Goal: Transaction & Acquisition: Purchase product/service

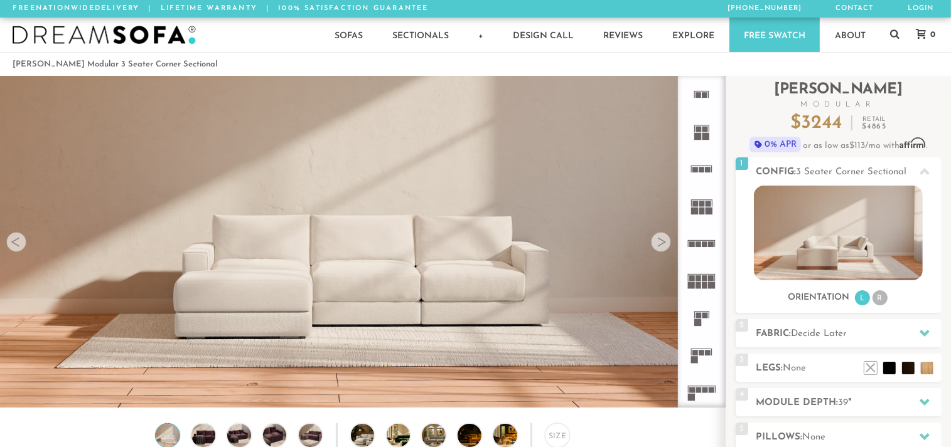
scroll to position [13948, 938]
click at [879, 298] on li "R" at bounding box center [879, 298] width 15 height 15
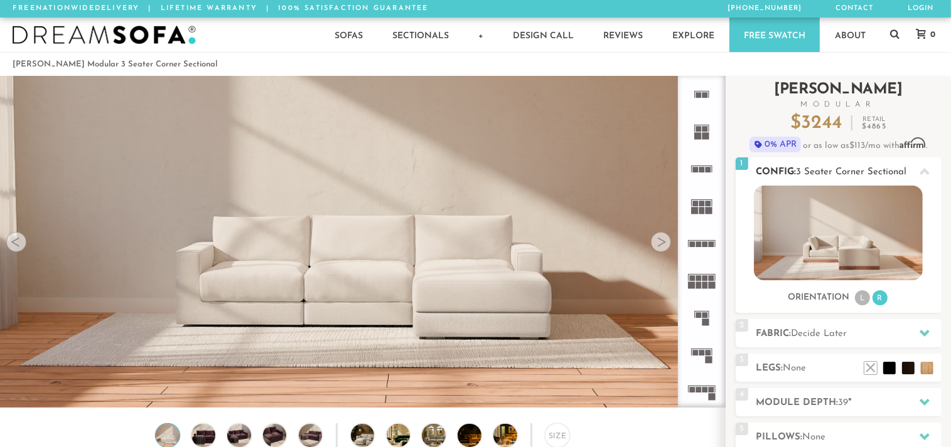
click at [862, 300] on li "L" at bounding box center [862, 298] width 15 height 15
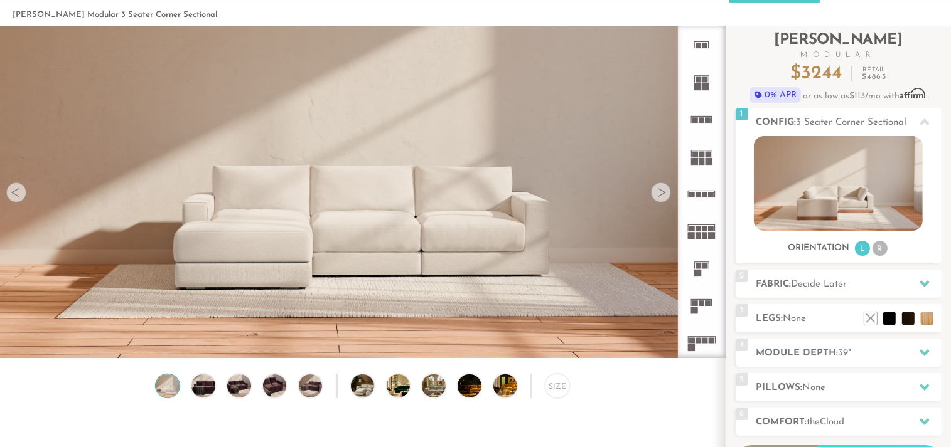
scroll to position [66, 0]
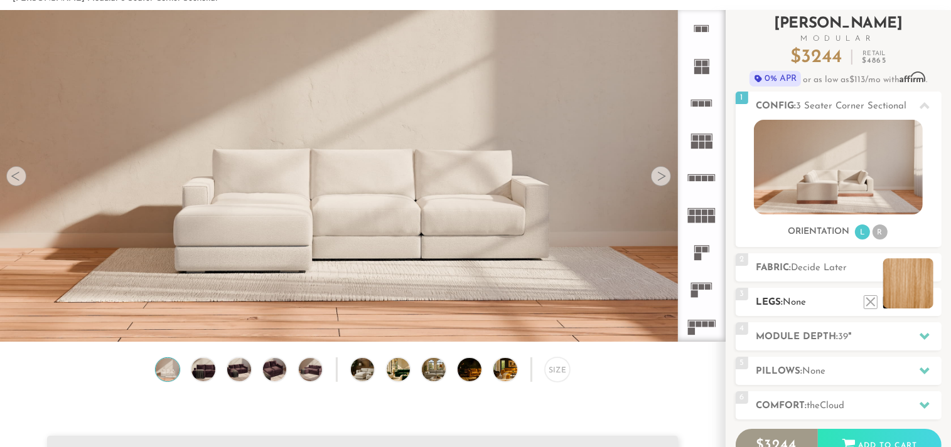
click at [925, 302] on li at bounding box center [908, 284] width 50 height 50
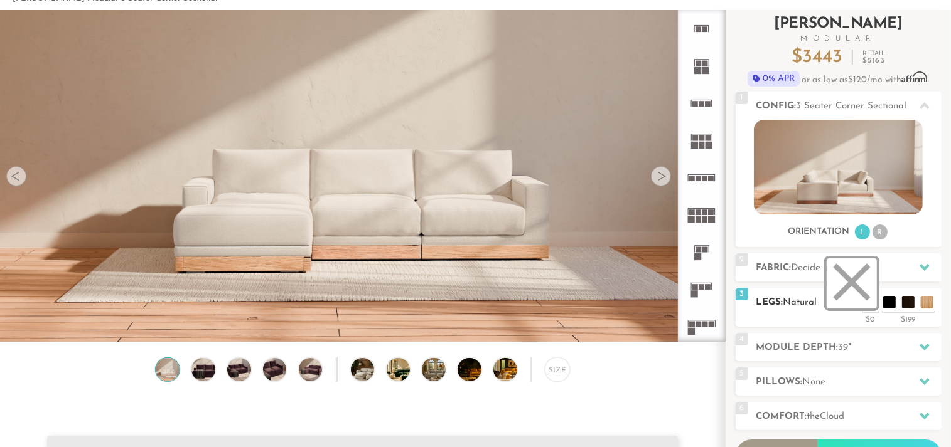
click at [858, 299] on li at bounding box center [851, 284] width 50 height 50
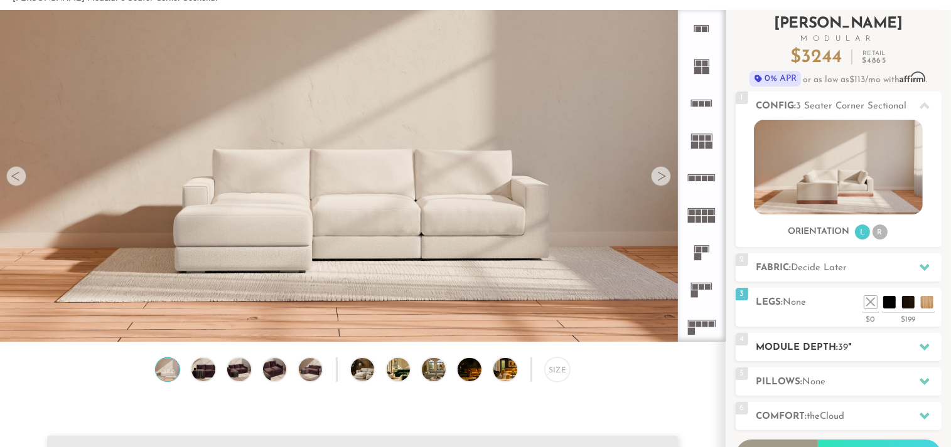
click at [869, 343] on h2 "Module Depth: 39 "" at bounding box center [848, 348] width 185 height 14
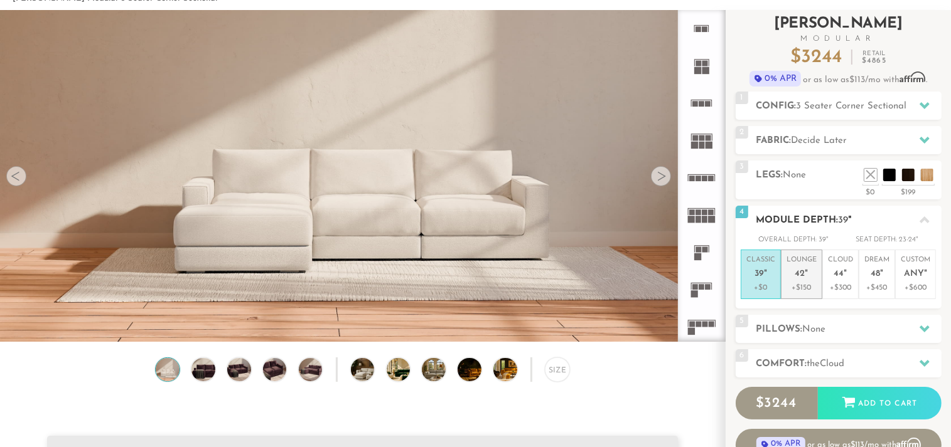
click at [812, 281] on p "Lounge 42 "" at bounding box center [801, 268] width 30 height 27
click at [767, 268] on p "Classic 39 "" at bounding box center [760, 268] width 29 height 27
click at [928, 215] on icon at bounding box center [924, 220] width 10 height 10
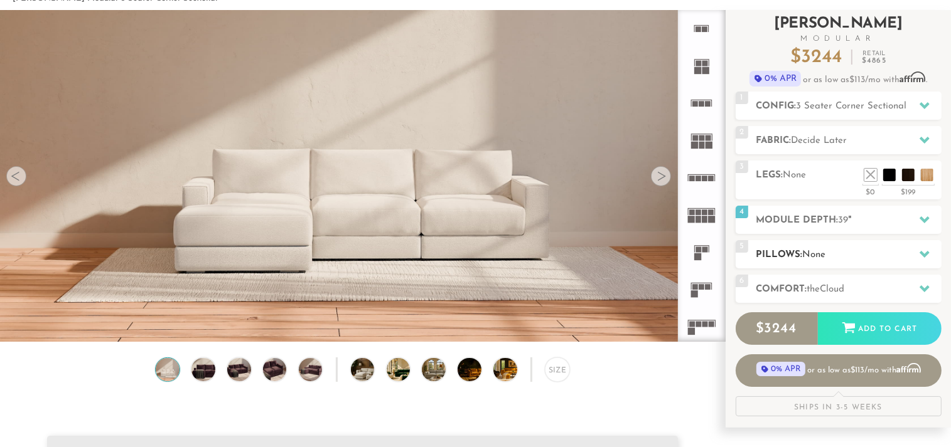
click at [875, 252] on h2 "Pillows: None" at bounding box center [848, 255] width 185 height 14
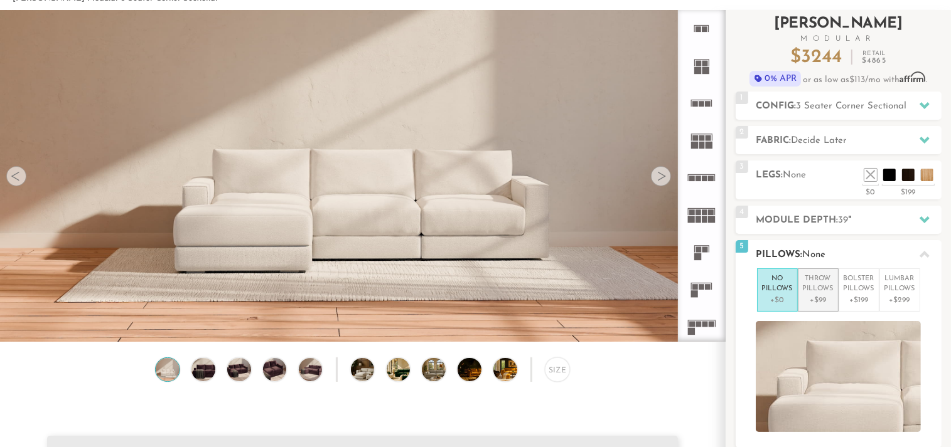
click at [824, 277] on p "Throw Pillows" at bounding box center [818, 284] width 31 height 21
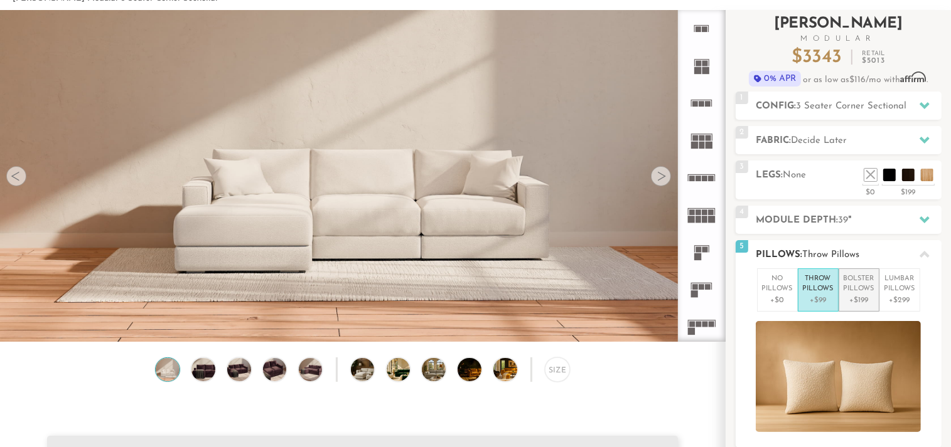
click at [857, 284] on p "Bolster Pillows" at bounding box center [858, 284] width 31 height 21
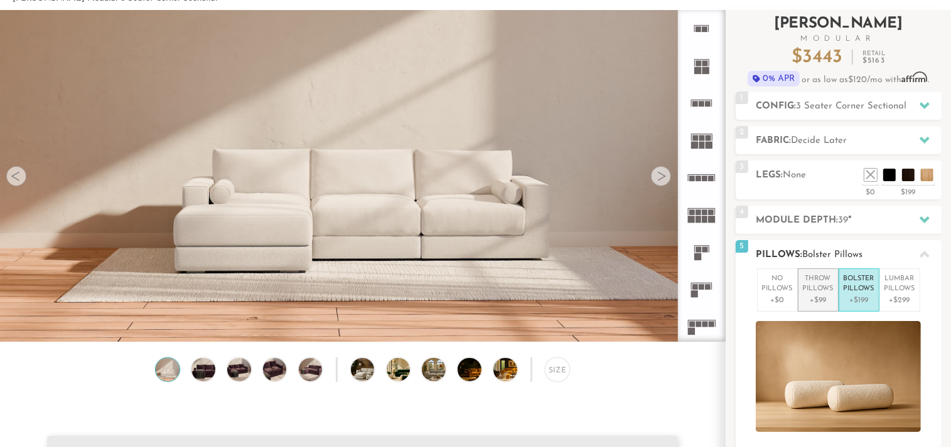
click at [811, 290] on p "Throw Pillows" at bounding box center [818, 284] width 31 height 21
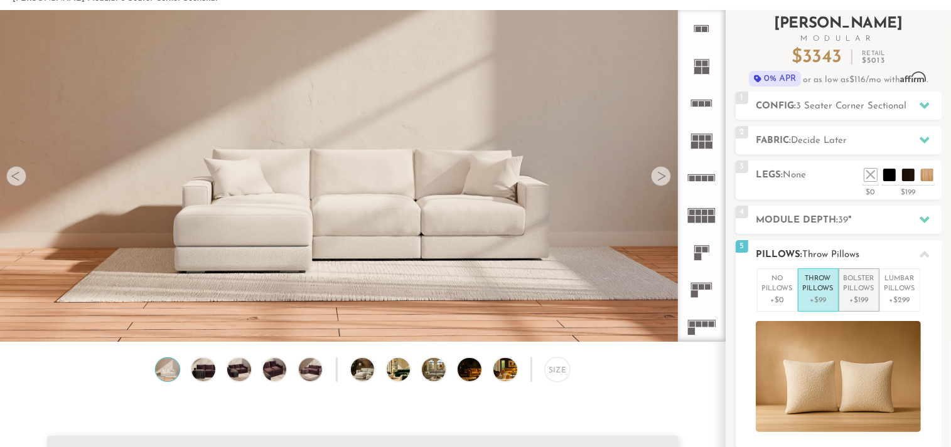
click at [860, 280] on p "Bolster Pillows" at bounding box center [858, 284] width 31 height 21
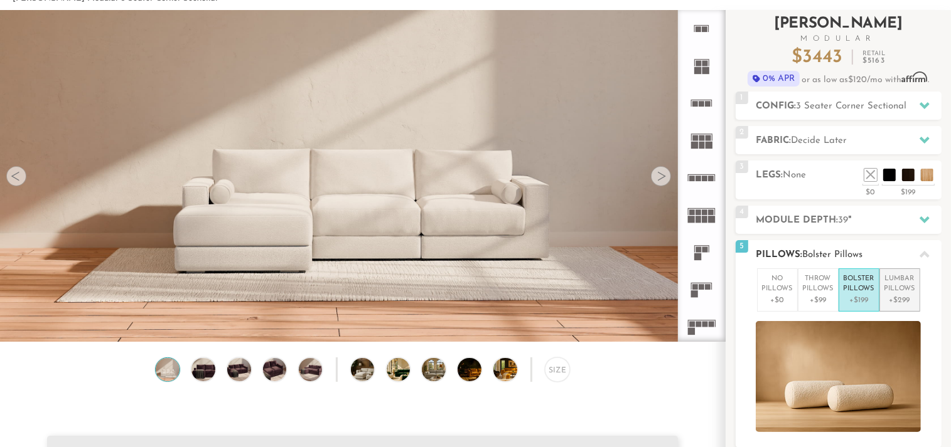
click at [897, 285] on p "Lumbar Pillows" at bounding box center [899, 284] width 31 height 21
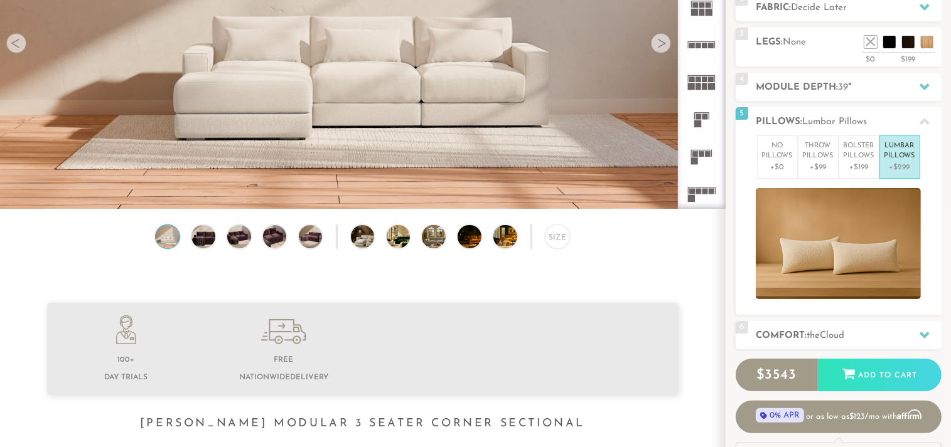
scroll to position [216, 0]
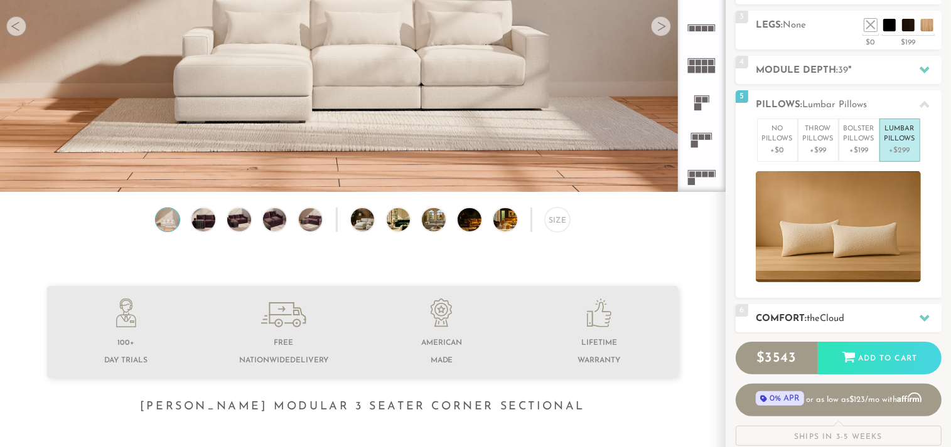
click at [877, 310] on div "6 Comfort: the Cloud soft" at bounding box center [838, 318] width 206 height 28
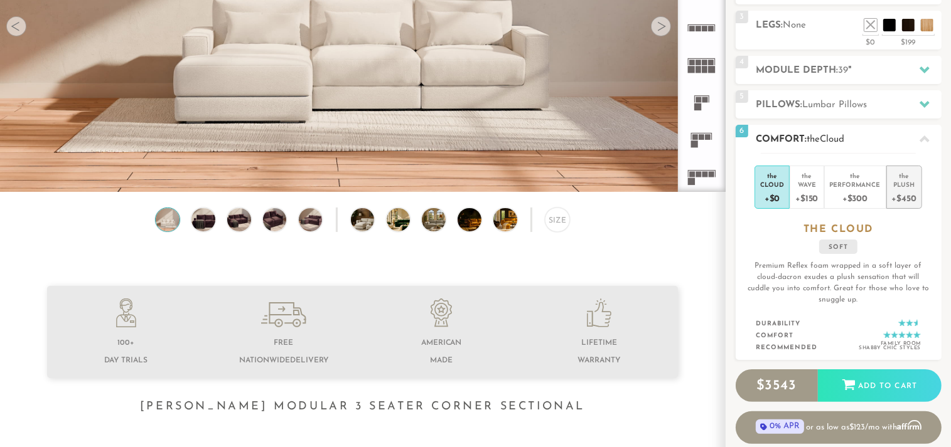
click at [906, 195] on div "+$450" at bounding box center [904, 198] width 24 height 18
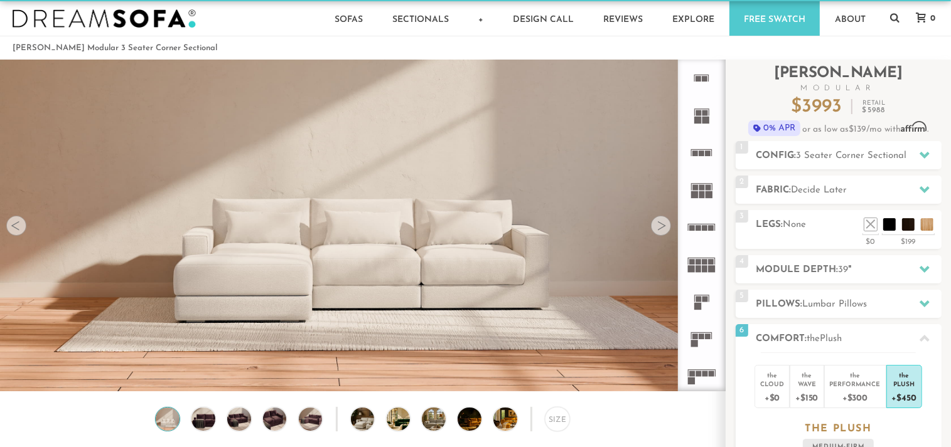
scroll to position [0, 0]
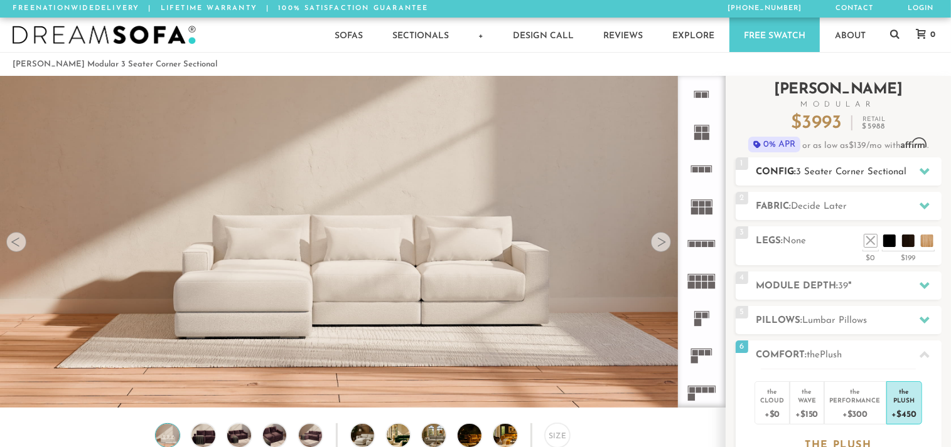
click at [922, 169] on icon at bounding box center [924, 171] width 10 height 7
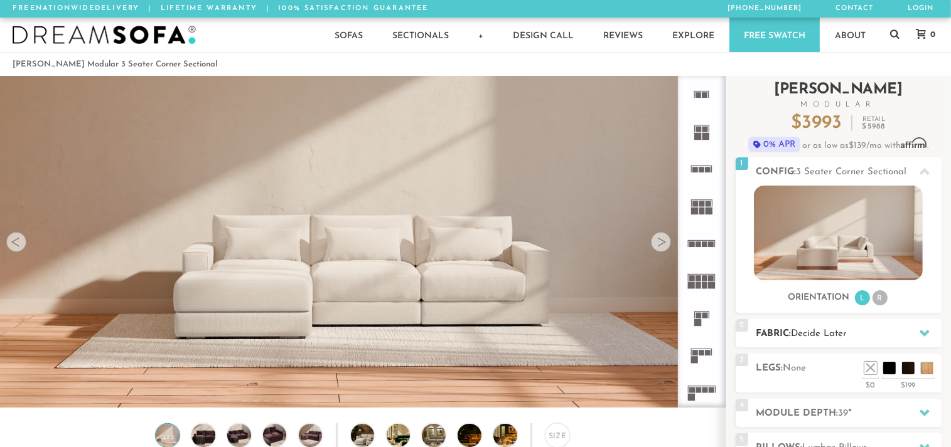
click at [925, 332] on icon at bounding box center [924, 333] width 10 height 10
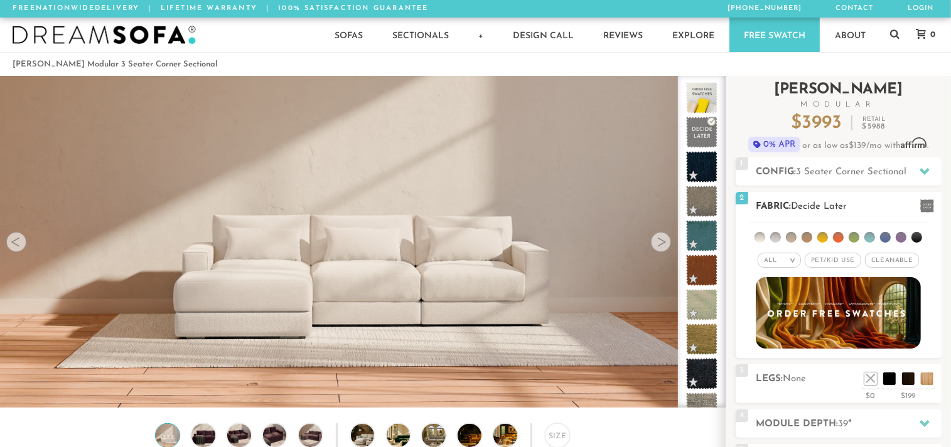
click at [854, 238] on li at bounding box center [853, 237] width 11 height 11
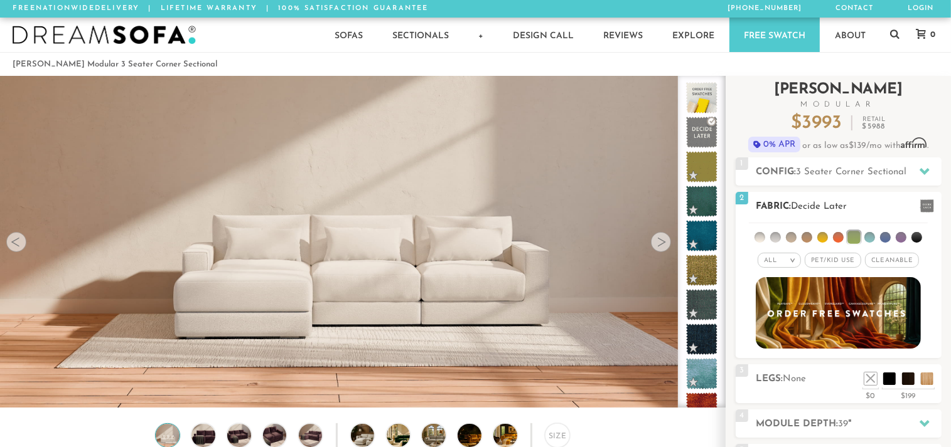
click at [775, 259] on em "All" at bounding box center [770, 260] width 13 height 7
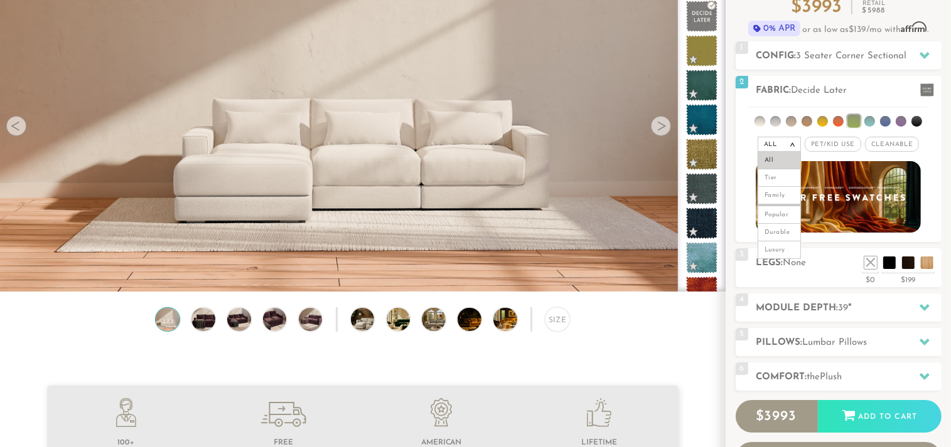
scroll to position [133, 0]
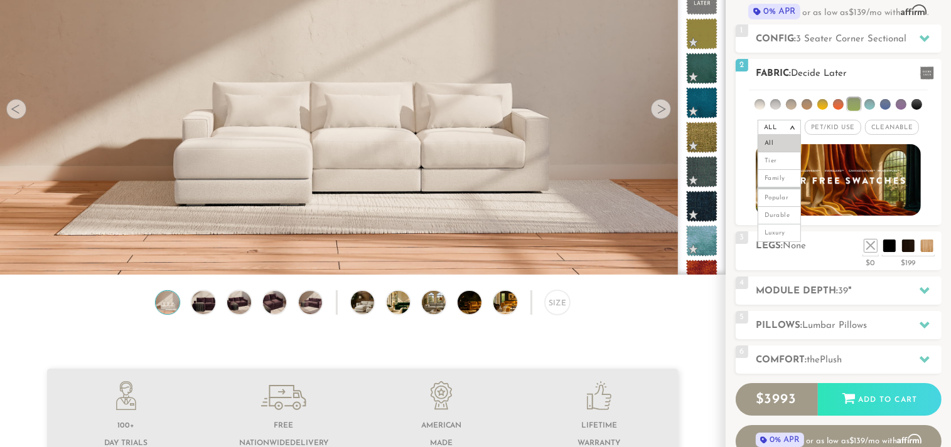
click at [822, 75] on span "Decide Later" at bounding box center [819, 73] width 56 height 9
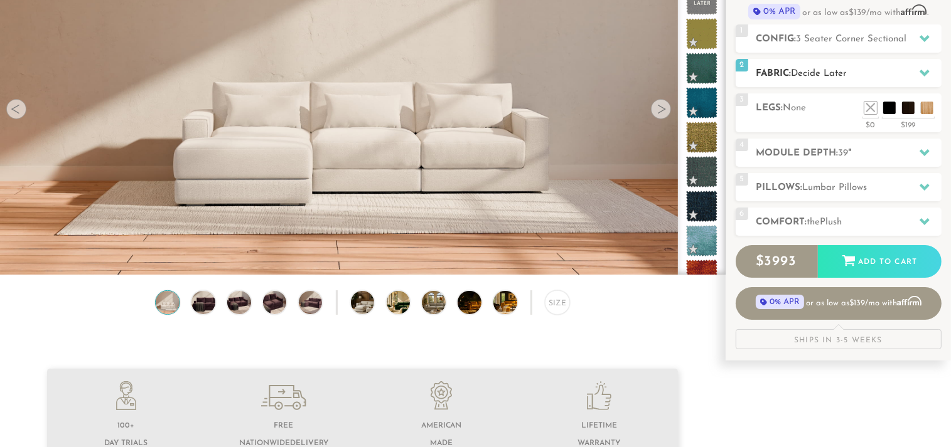
click at [822, 73] on span "Decide Later" at bounding box center [819, 73] width 56 height 9
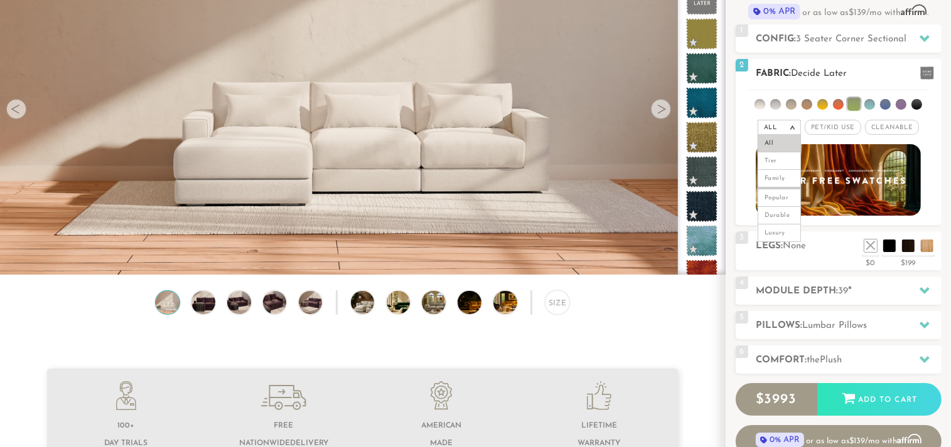
click at [855, 103] on li at bounding box center [853, 104] width 13 height 13
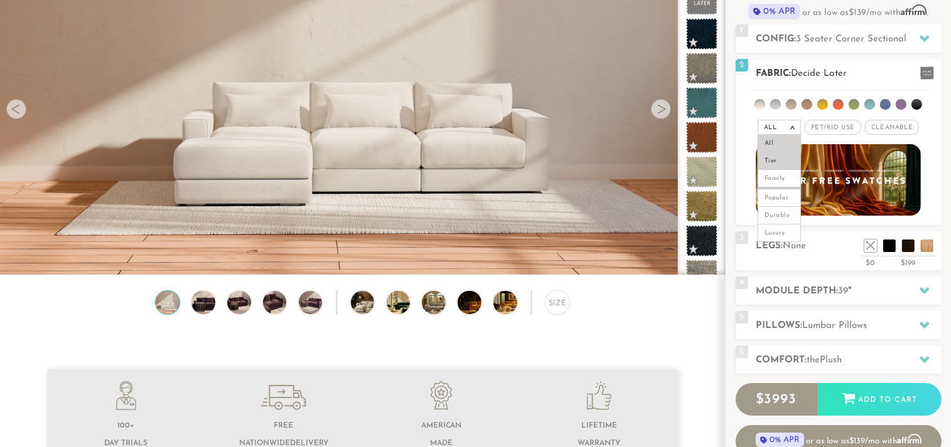
click at [777, 159] on li "Tier" at bounding box center [778, 161] width 43 height 18
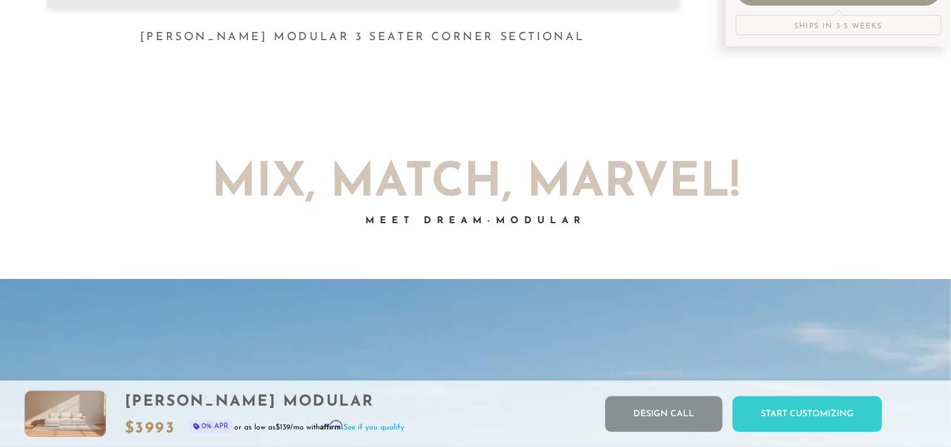
scroll to position [0, 0]
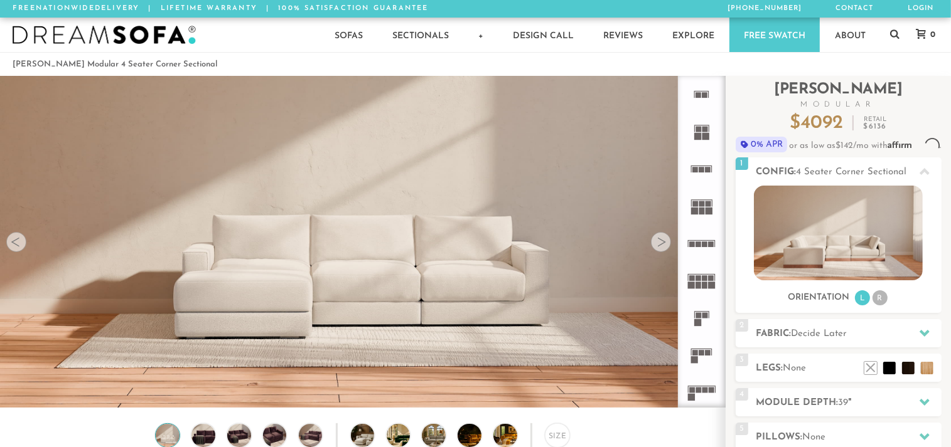
scroll to position [13948, 938]
click at [699, 137] on rect at bounding box center [697, 136] width 7 height 7
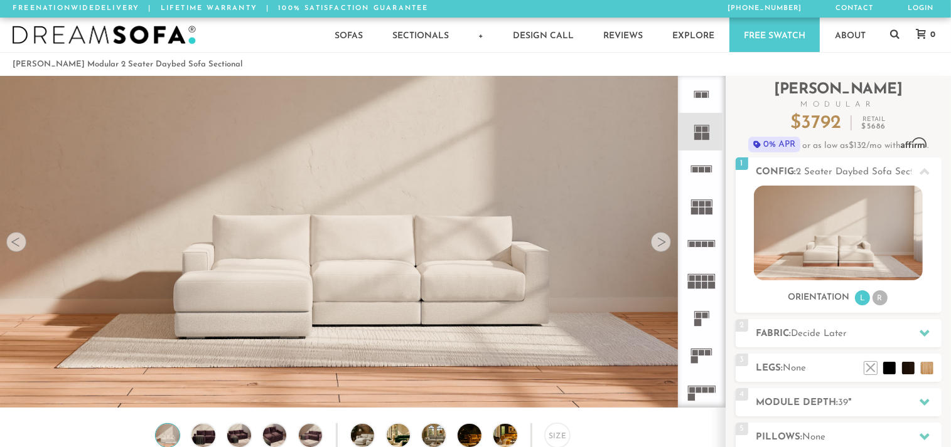
click at [700, 166] on rect at bounding box center [701, 166] width 21 height 1
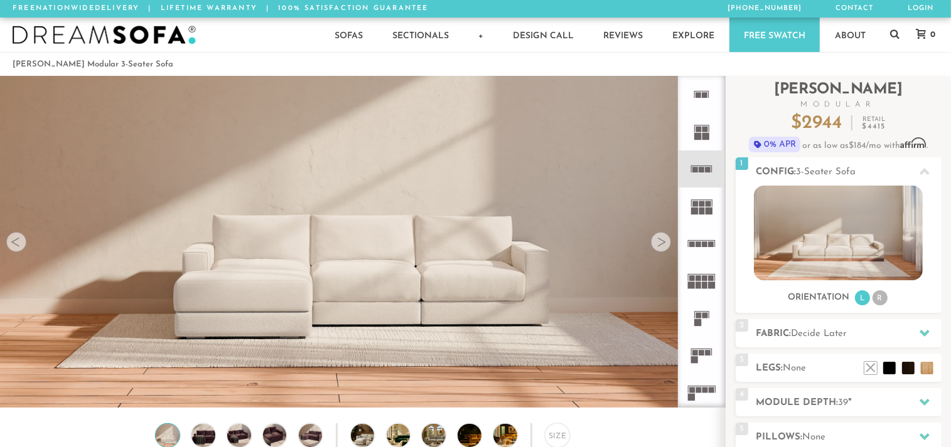
click at [703, 206] on rect at bounding box center [702, 204] width 6 height 6
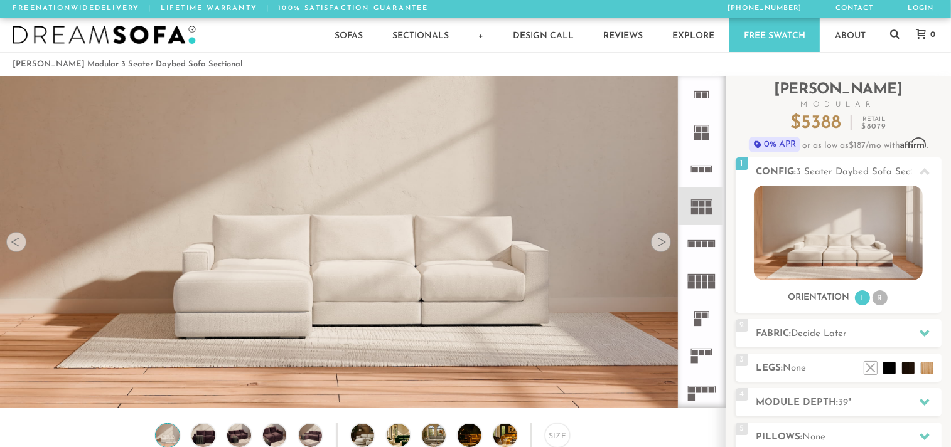
click at [709, 240] on icon at bounding box center [701, 243] width 37 height 37
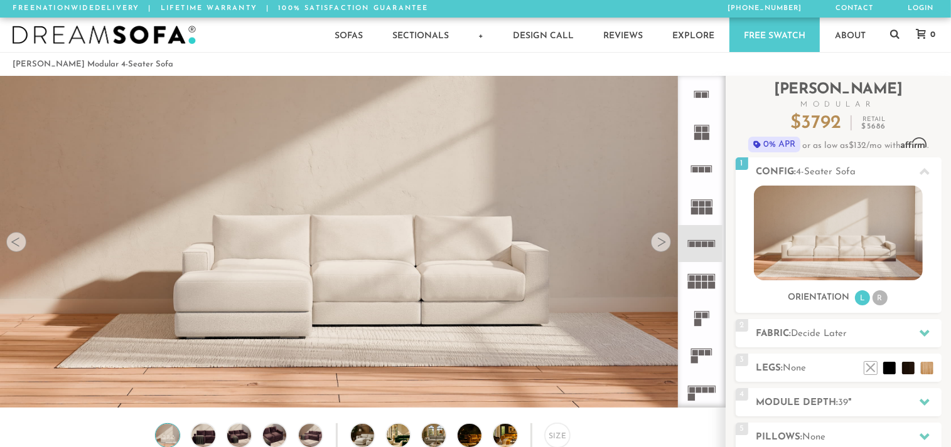
click at [703, 275] on icon at bounding box center [701, 280] width 37 height 37
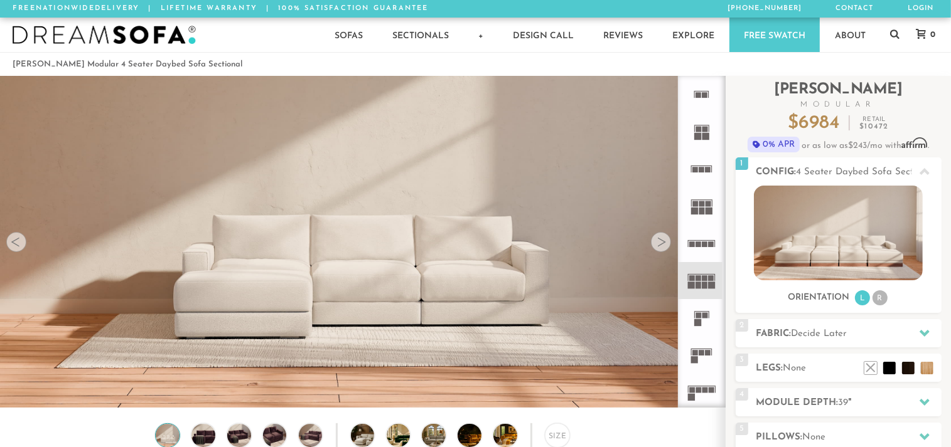
click at [702, 321] on icon at bounding box center [701, 317] width 37 height 37
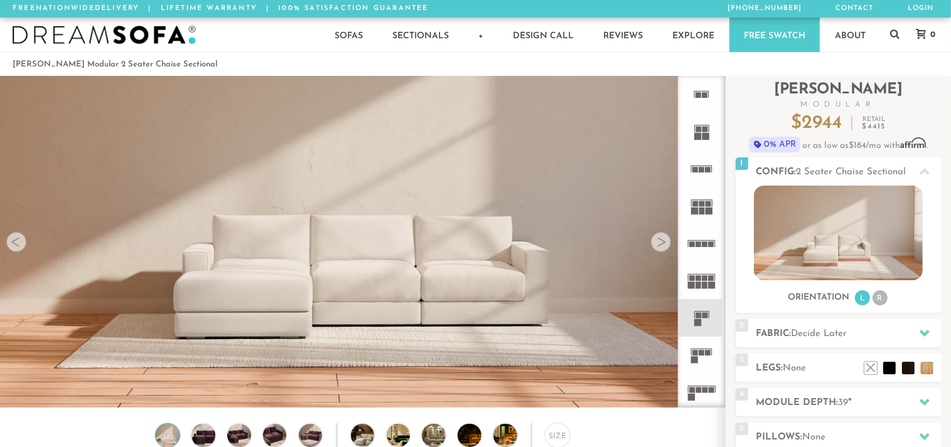
click at [701, 350] on rect at bounding box center [702, 353] width 6 height 6
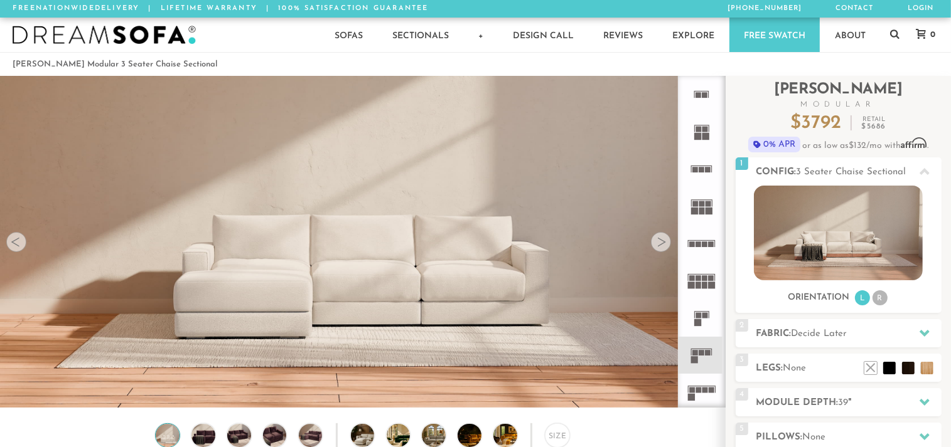
click at [699, 389] on rect at bounding box center [698, 391] width 6 height 6
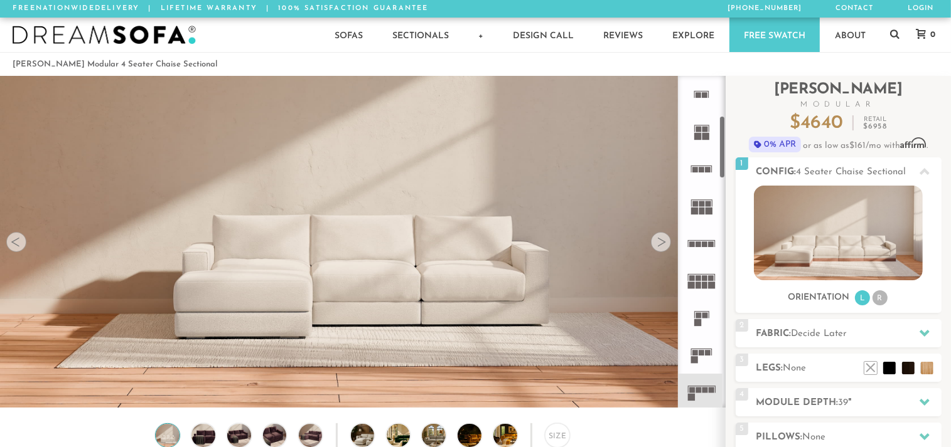
scroll to position [315, 0]
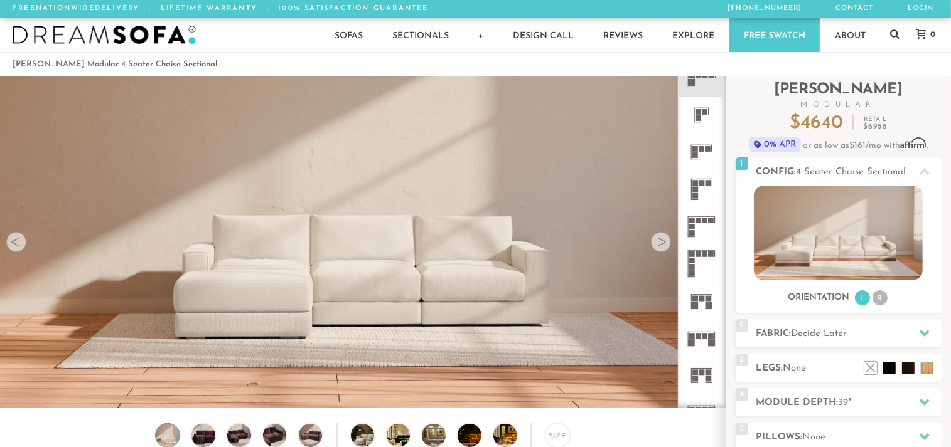
click at [695, 149] on rect at bounding box center [695, 149] width 6 height 6
click at [695, 114] on icon at bounding box center [701, 115] width 37 height 37
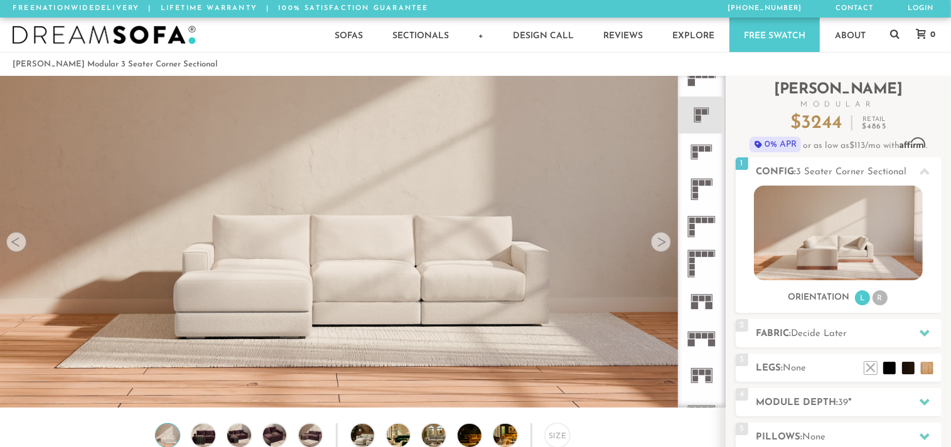
click at [697, 150] on rect at bounding box center [695, 149] width 6 height 6
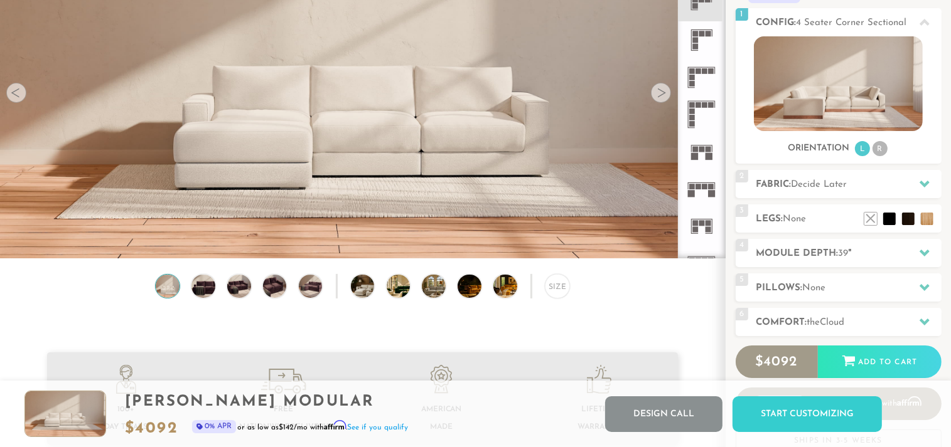
scroll to position [133, 0]
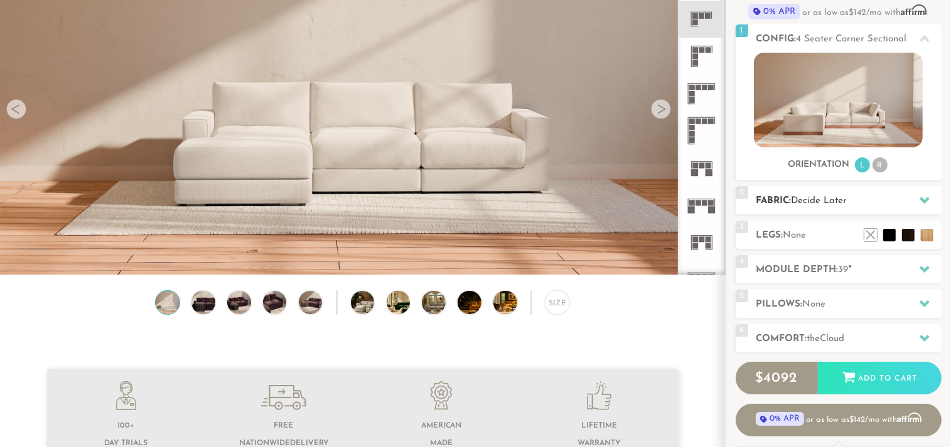
click at [783, 205] on h2 "Fabric: Decide Later" at bounding box center [848, 201] width 185 height 14
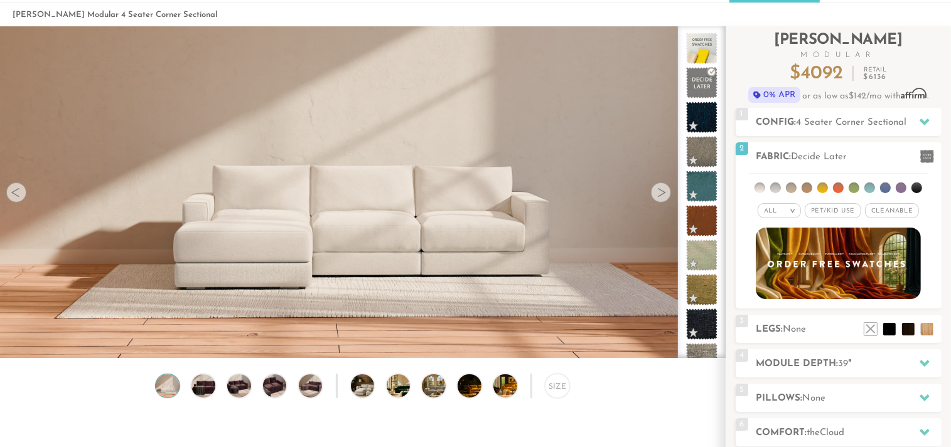
scroll to position [33, 0]
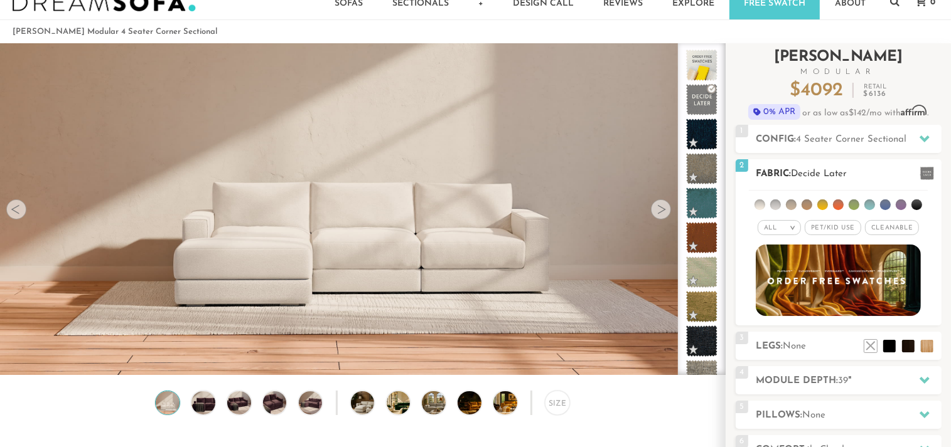
click at [855, 201] on li at bounding box center [853, 205] width 11 height 11
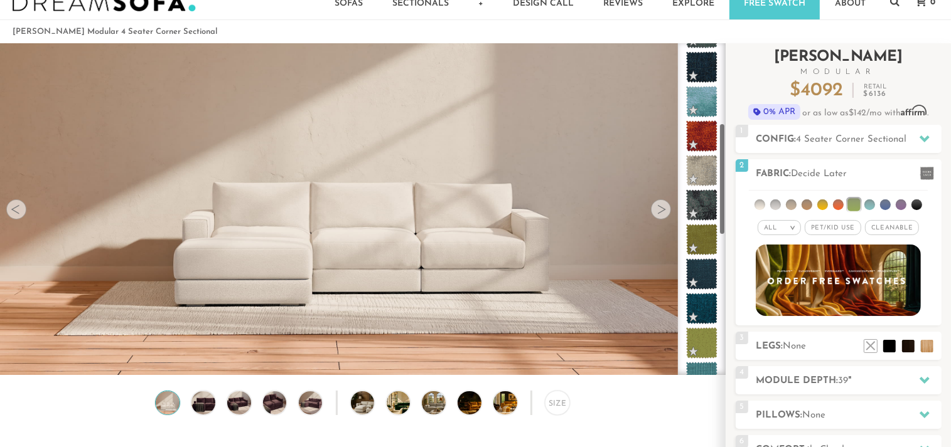
scroll to position [243, 0]
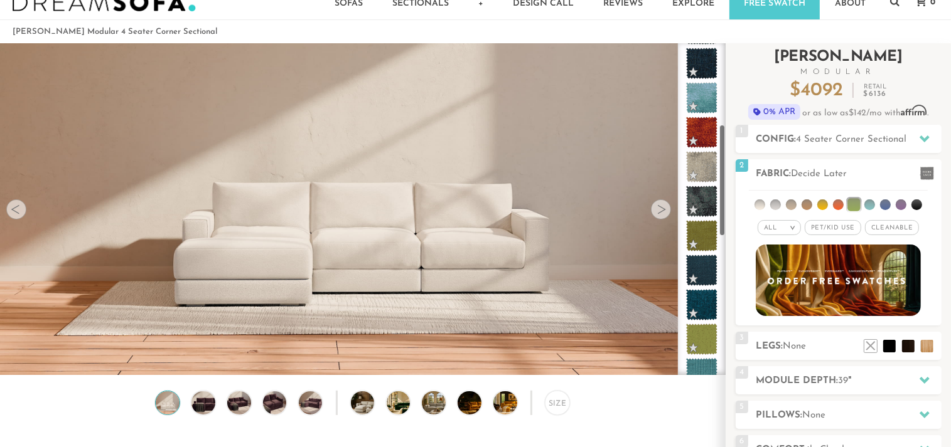
drag, startPoint x: 722, startPoint y: 137, endPoint x: 732, endPoint y: 219, distance: 82.1
click at [732, 219] on div "Introducing Landon Modular $ 4092 Retail $ 6136 $ 4092 Retail $ 6136 0% APR or …" at bounding box center [837, 315] width 225 height 545
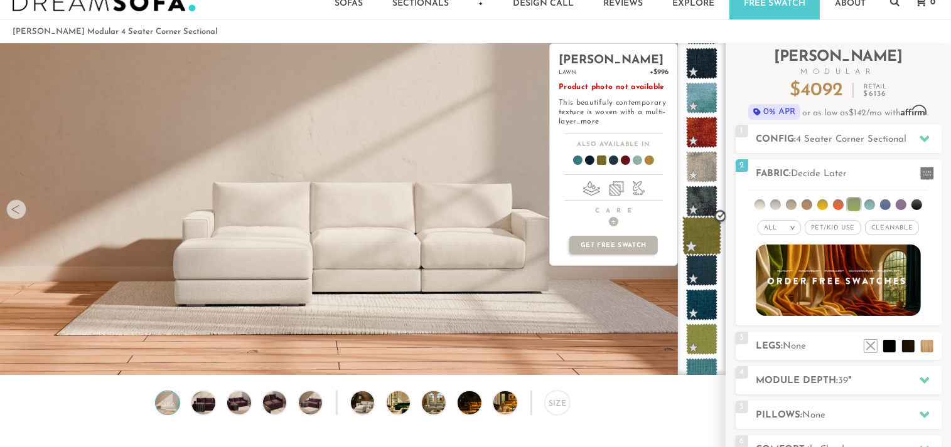
click at [712, 225] on span at bounding box center [702, 237] width 40 height 40
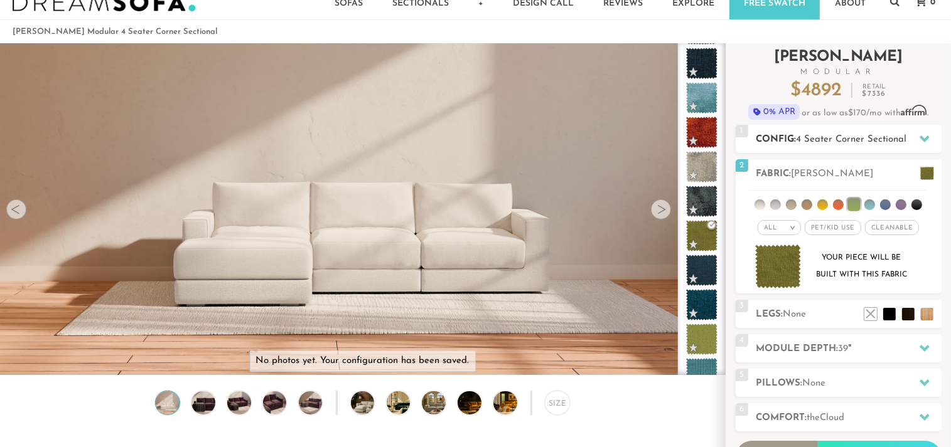
click at [847, 142] on span "4 Seater Corner Sectional" at bounding box center [851, 139] width 110 height 9
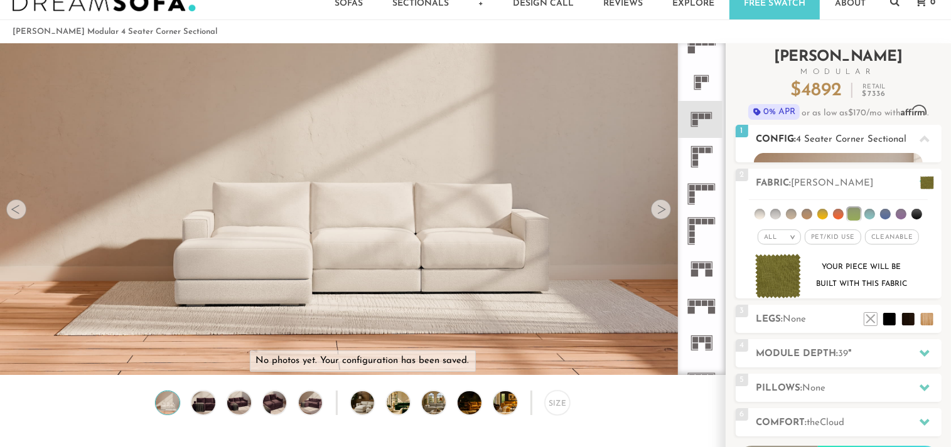
scroll to position [315, 0]
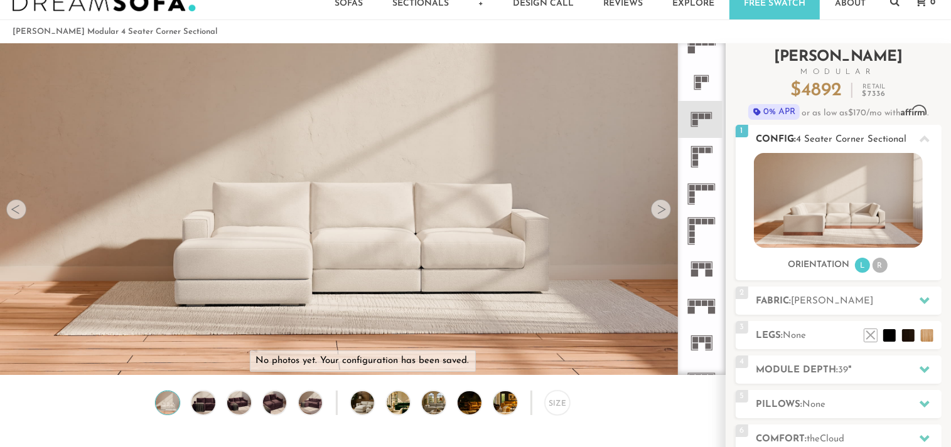
click at [833, 138] on span "4 Seater Corner Sectional" at bounding box center [851, 139] width 110 height 9
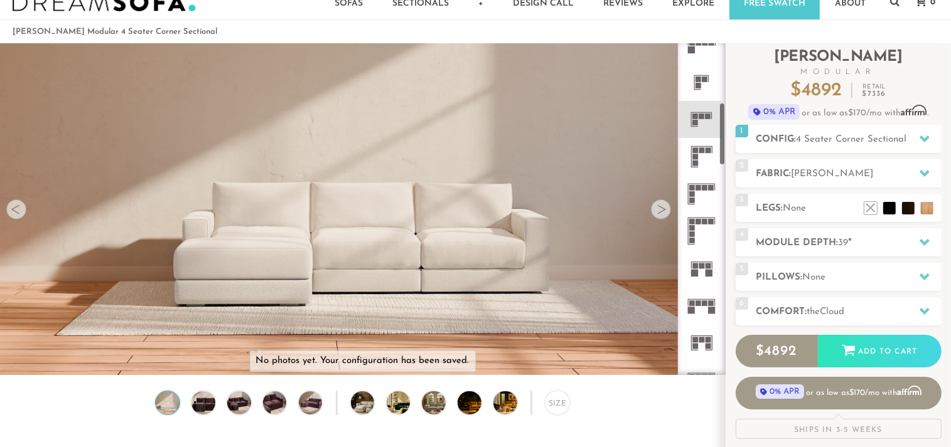
click at [699, 80] on rect at bounding box center [698, 80] width 6 height 6
click at [924, 135] on icon at bounding box center [924, 139] width 10 height 10
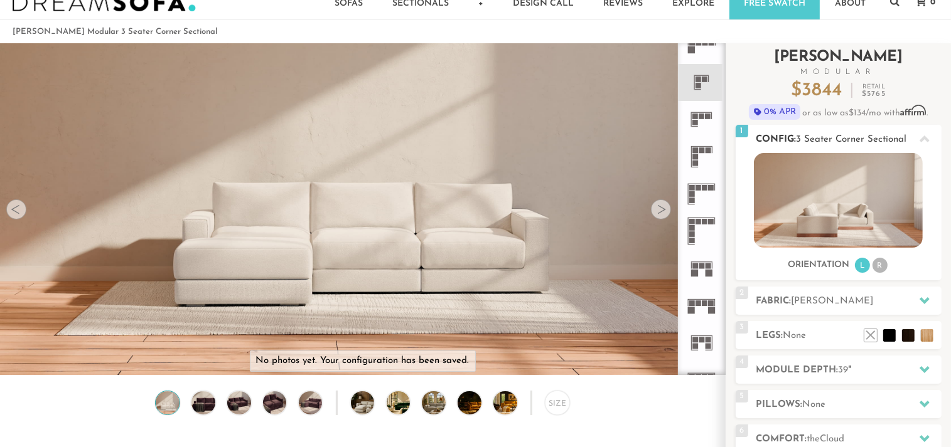
click at [847, 220] on img at bounding box center [838, 200] width 169 height 95
click at [555, 407] on div "Size" at bounding box center [557, 403] width 25 height 25
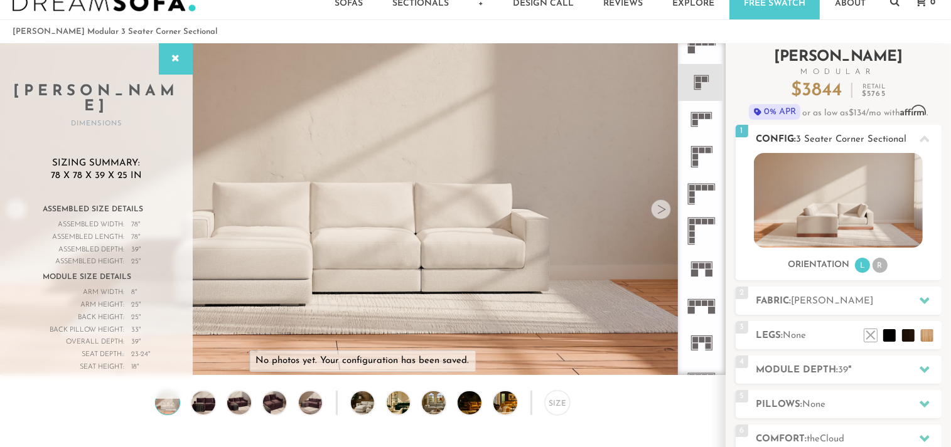
click at [849, 136] on span "3 Seater Corner Sectional" at bounding box center [851, 139] width 110 height 9
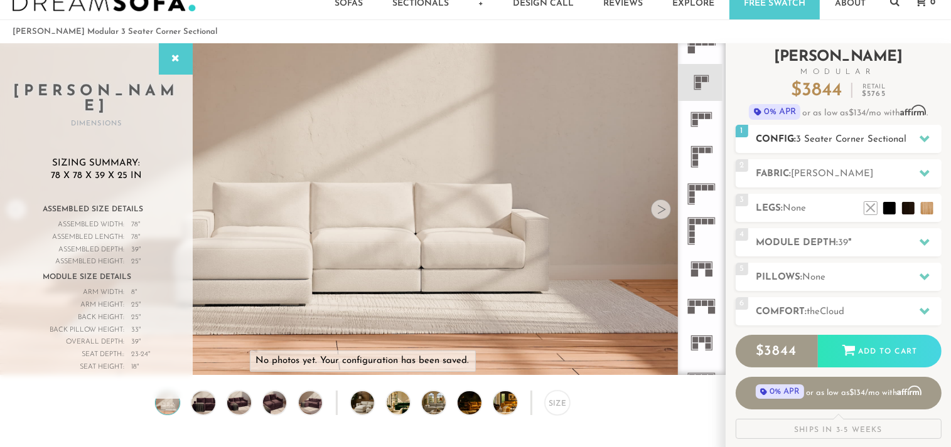
click at [850, 137] on span "3 Seater Corner Sectional" at bounding box center [851, 139] width 110 height 9
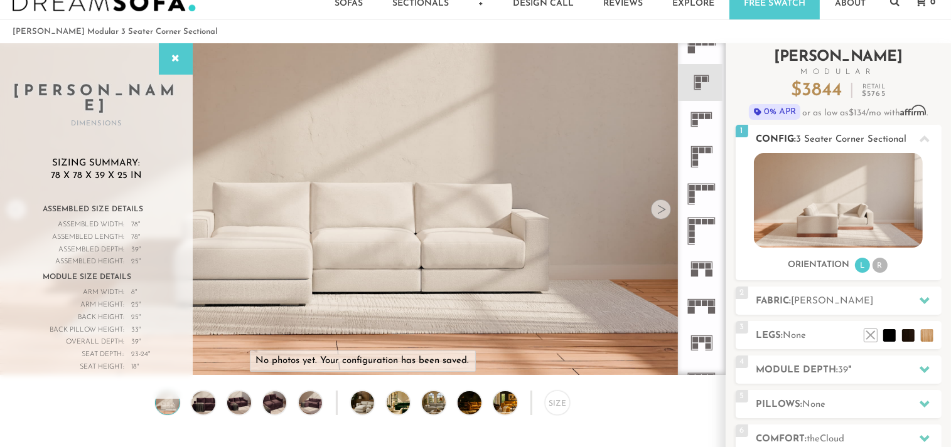
click at [929, 137] on div at bounding box center [924, 139] width 26 height 26
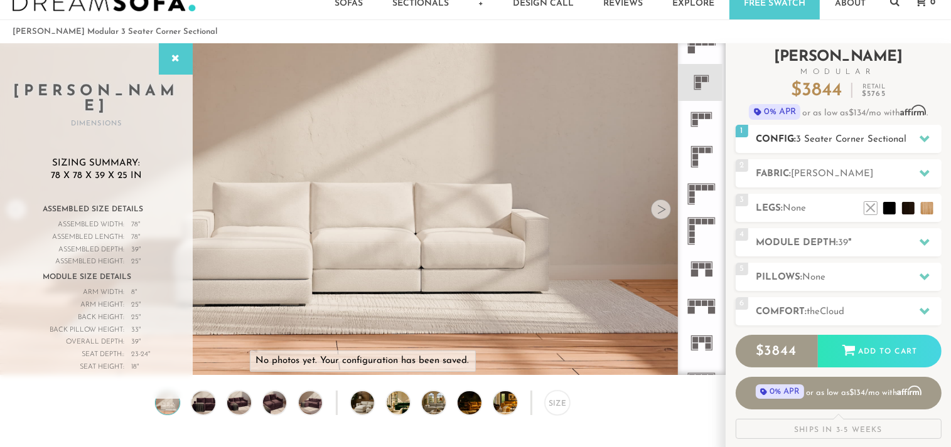
click at [895, 141] on span "3 Seater Corner Sectional" at bounding box center [851, 139] width 110 height 9
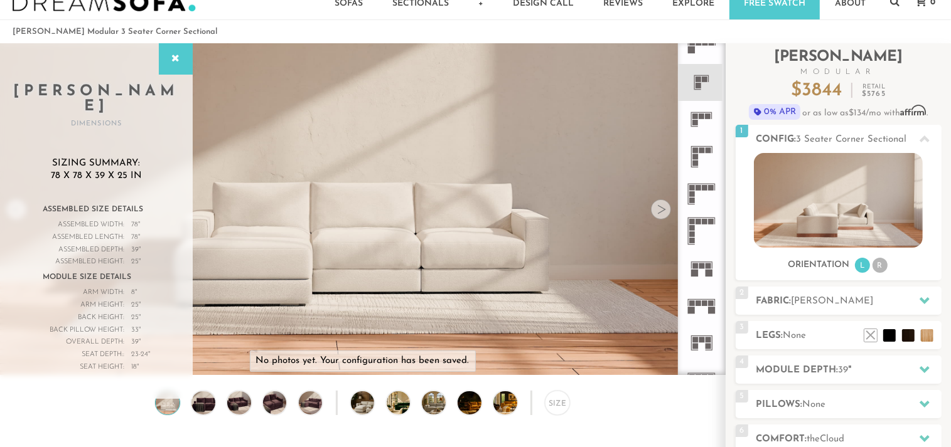
click at [700, 122] on icon at bounding box center [701, 119] width 37 height 37
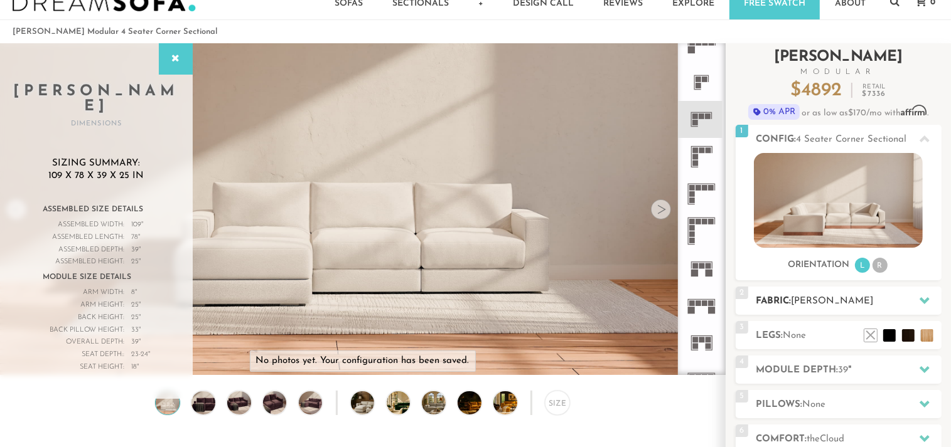
click at [871, 300] on h2 "Fabric: Leslie Lawn" at bounding box center [848, 301] width 185 height 14
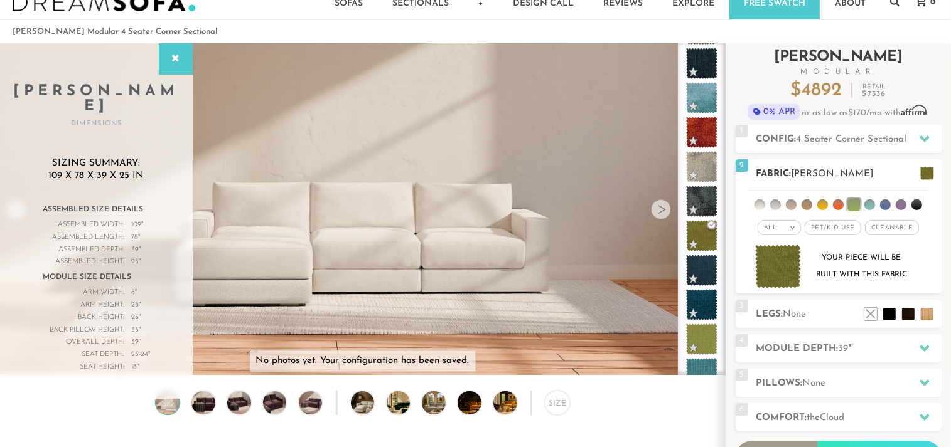
drag, startPoint x: 793, startPoint y: 218, endPoint x: 776, endPoint y: 217, distance: 17.0
click at [791, 218] on div "All > All Tier Family Popular Luxury" at bounding box center [838, 213] width 206 height 50
click at [806, 205] on li at bounding box center [806, 205] width 11 height 11
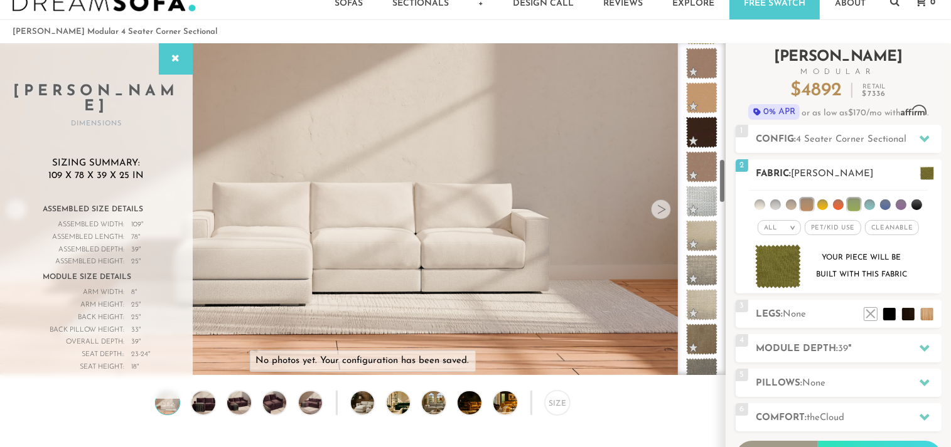
scroll to position [865, 0]
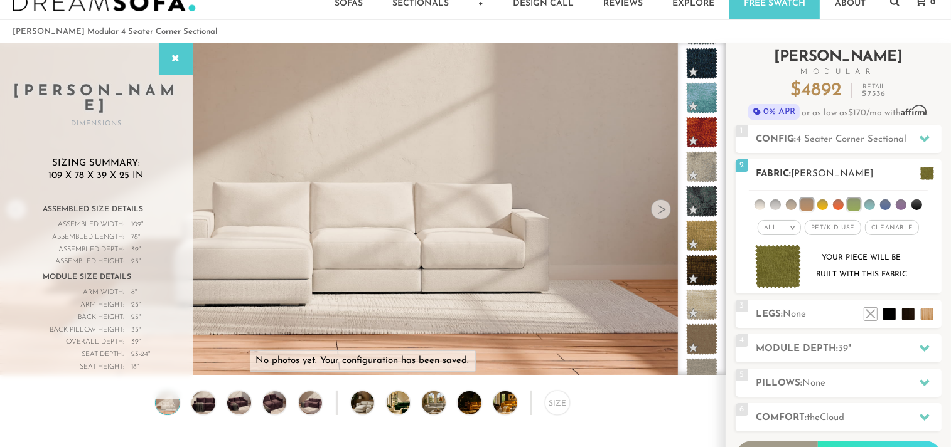
click at [811, 204] on li at bounding box center [806, 204] width 13 height 13
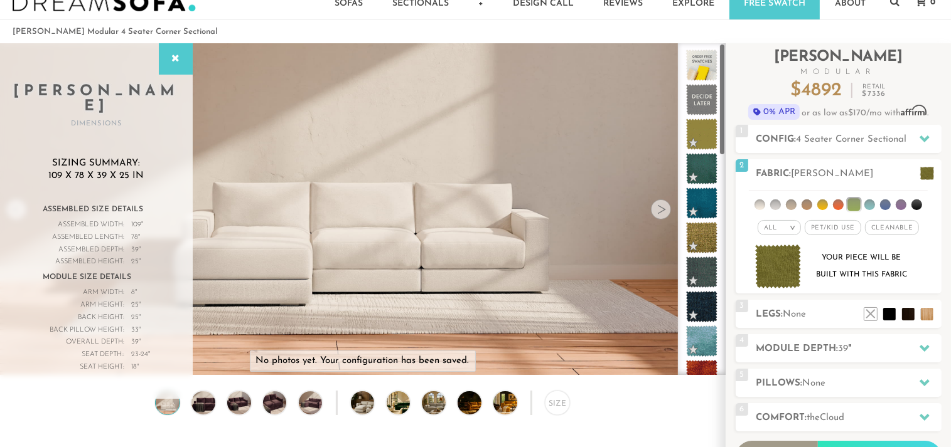
scroll to position [1, 0]
drag, startPoint x: 723, startPoint y: 163, endPoint x: 720, endPoint y: 82, distance: 80.4
click at [720, 82] on div at bounding box center [702, 209] width 48 height 332
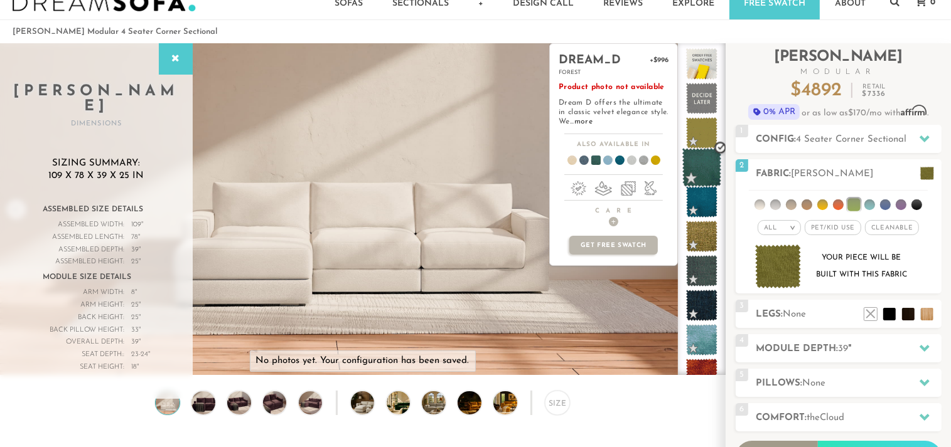
click at [710, 157] on span at bounding box center [702, 168] width 40 height 40
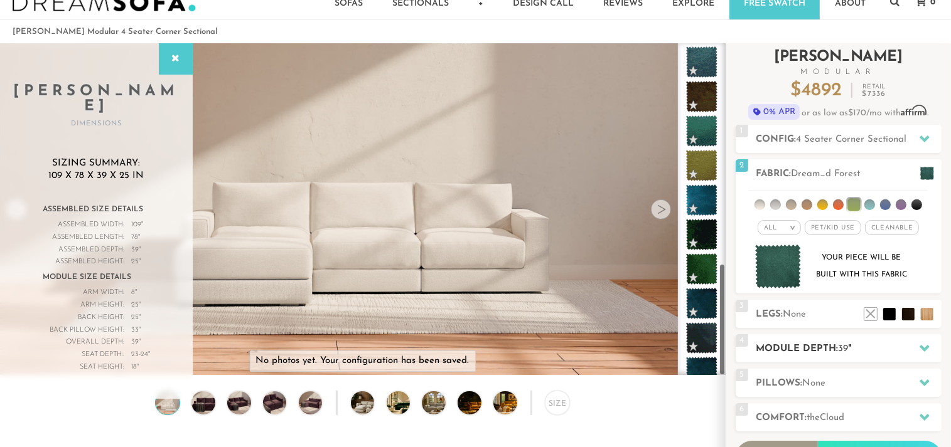
scroll to position [673, 0]
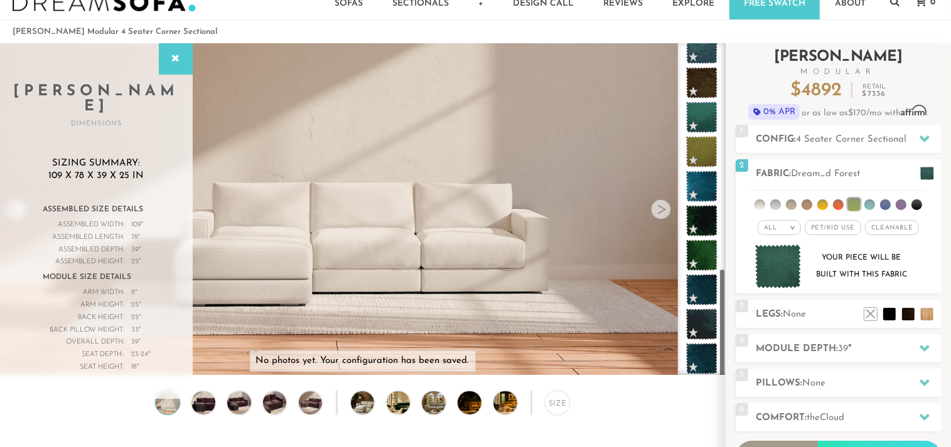
drag, startPoint x: 724, startPoint y: 135, endPoint x: 823, endPoint y: 366, distance: 252.1
click at [823, 366] on div "Introducing Landon Modular $ 4892 Retail $ 7336 $ 4892 Retail $ 7336 0% APR or …" at bounding box center [837, 299] width 225 height 513
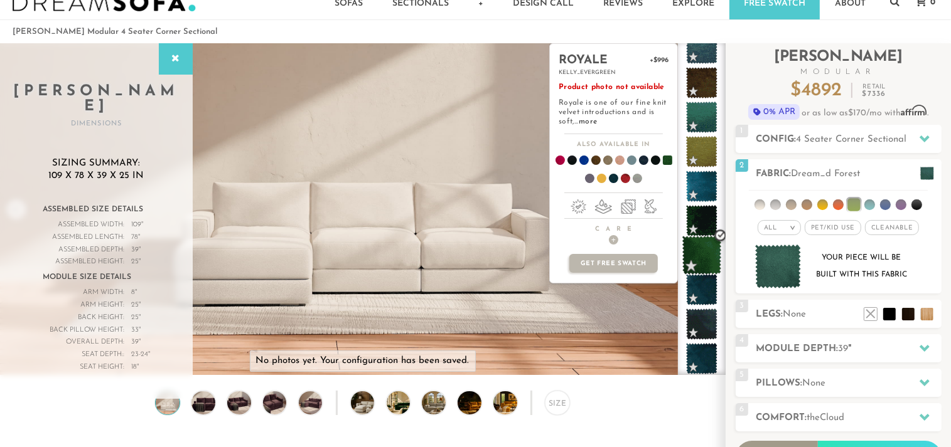
click at [700, 243] on span at bounding box center [702, 256] width 40 height 40
click at [701, 245] on span at bounding box center [702, 256] width 40 height 40
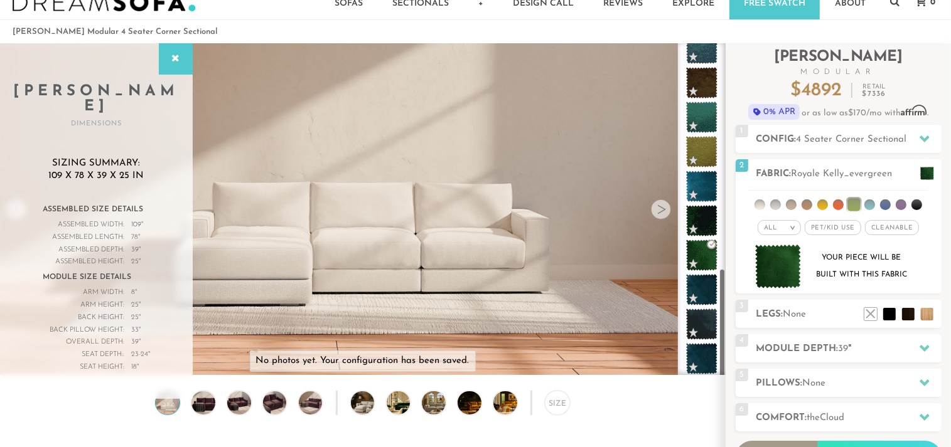
click at [722, 290] on div at bounding box center [702, 209] width 48 height 332
click at [820, 415] on span "the" at bounding box center [813, 418] width 13 height 9
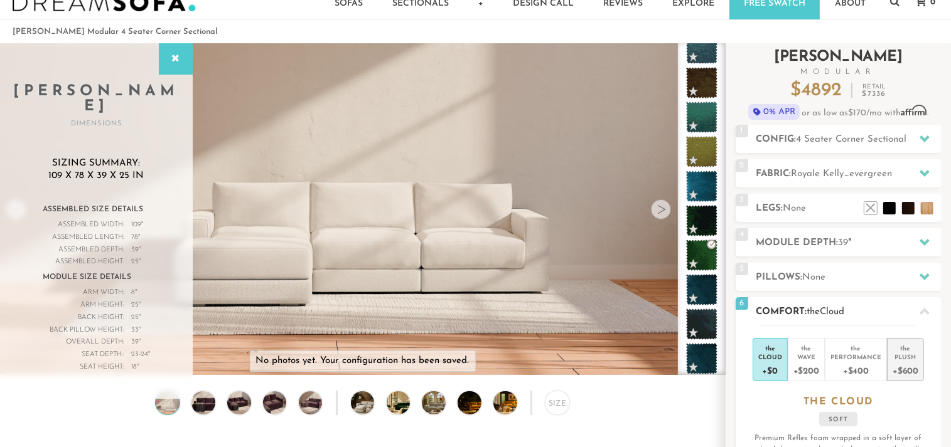
click at [901, 360] on div "Plush" at bounding box center [905, 357] width 26 height 9
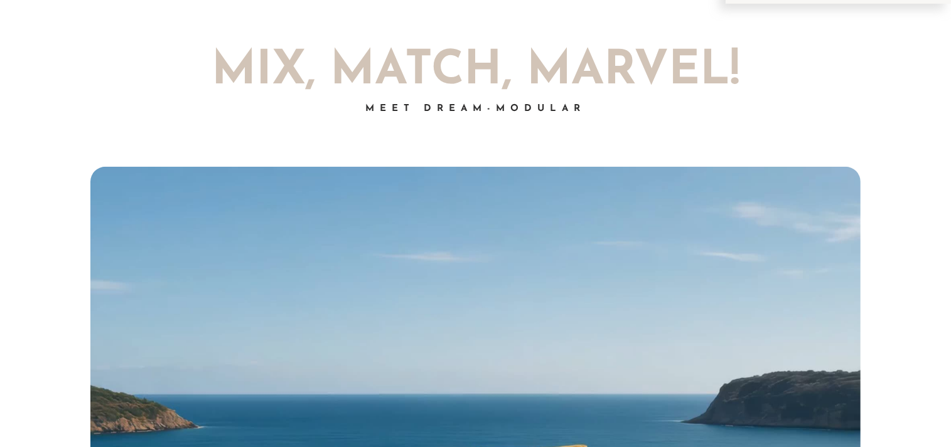
scroll to position [0, 0]
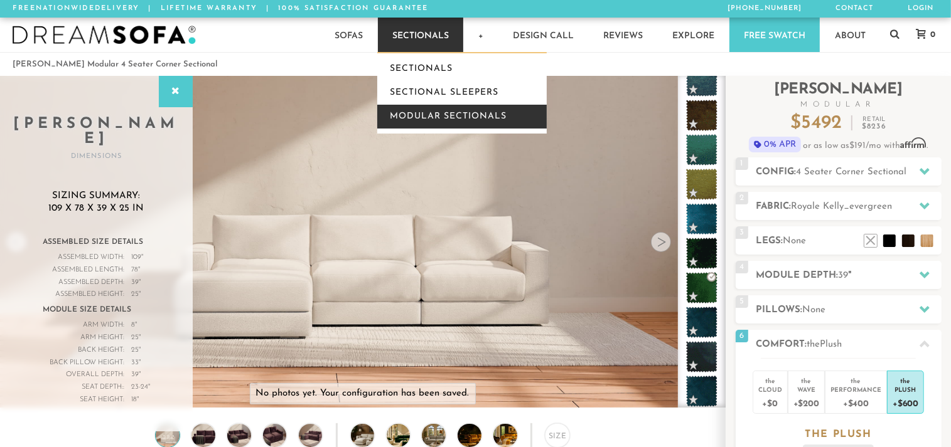
click at [428, 119] on link "Modular Sectionals" at bounding box center [461, 117] width 169 height 24
